Goal: Task Accomplishment & Management: Use online tool/utility

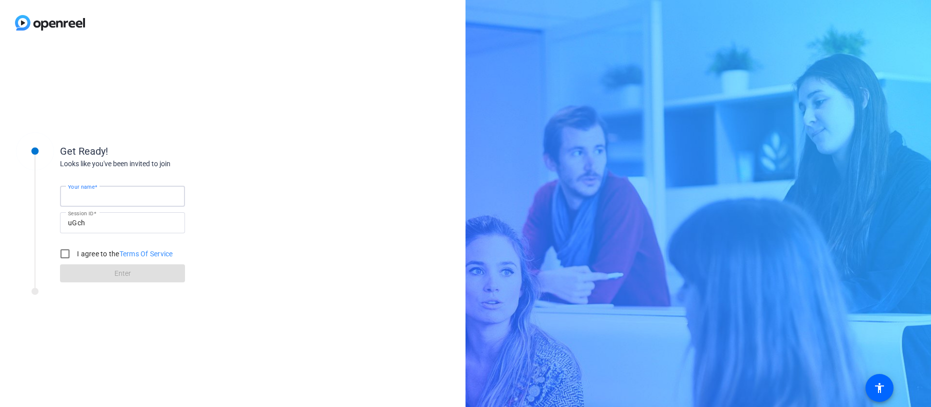
click at [98, 190] on label "Your name" at bounding box center [83, 187] width 30 height 6
click at [98, 193] on input "Your name" at bounding box center [122, 196] width 109 height 12
type input "Elle Universal"
click at [75, 255] on div at bounding box center [65, 254] width 24 height 24
checkbox input "true"
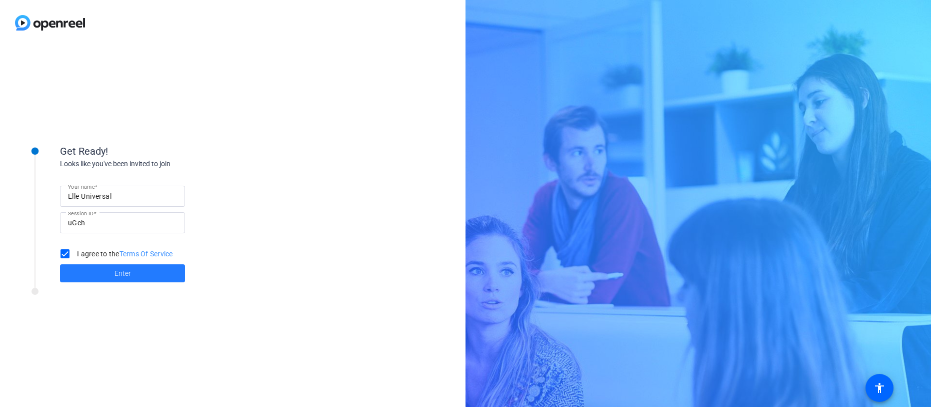
click at [96, 274] on span at bounding box center [122, 273] width 125 height 24
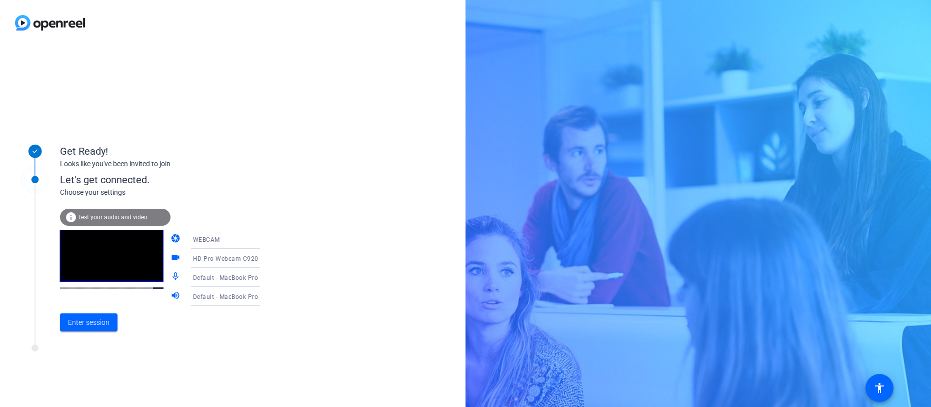
click at [97, 346] on div at bounding box center [135, 350] width 250 height 13
click at [96, 328] on span at bounding box center [89, 322] width 58 height 24
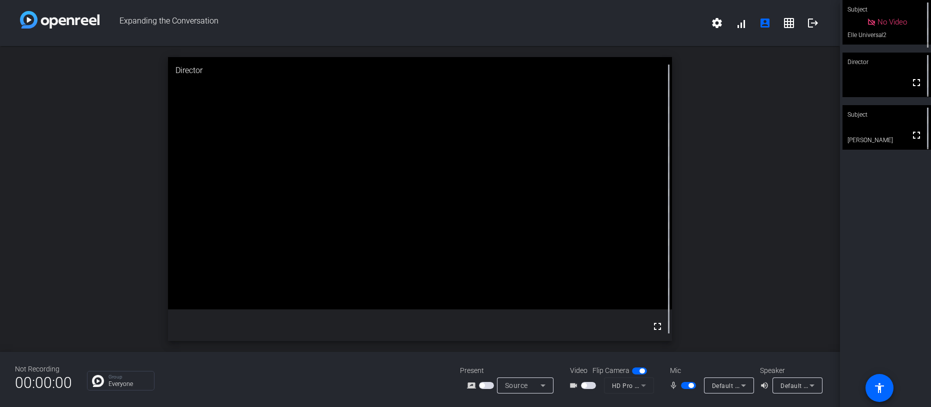
click at [585, 384] on span "button" at bounding box center [584, 385] width 5 height 5
click at [692, 385] on span "button" at bounding box center [691, 385] width 5 height 5
click at [592, 384] on span "button" at bounding box center [591, 385] width 5 height 5
click at [687, 384] on span "button" at bounding box center [688, 385] width 15 height 7
click at [692, 385] on span "button" at bounding box center [691, 385] width 5 height 5
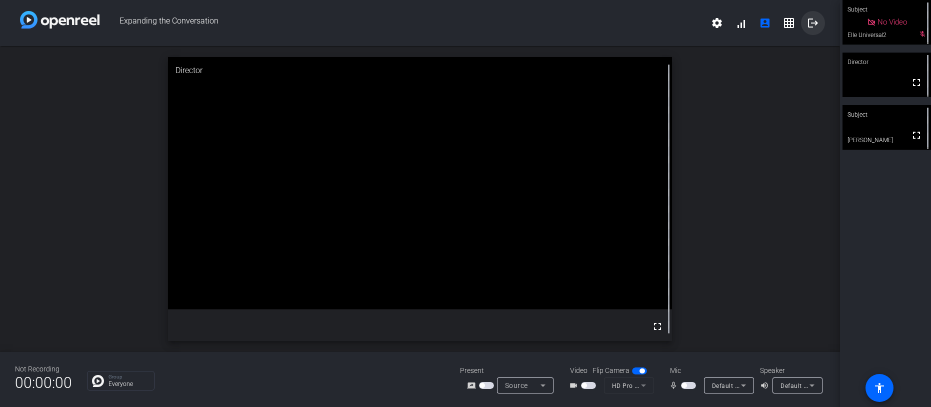
click at [816, 26] on mat-icon "logout" at bounding box center [813, 23] width 12 height 12
